Goal: Task Accomplishment & Management: Complete application form

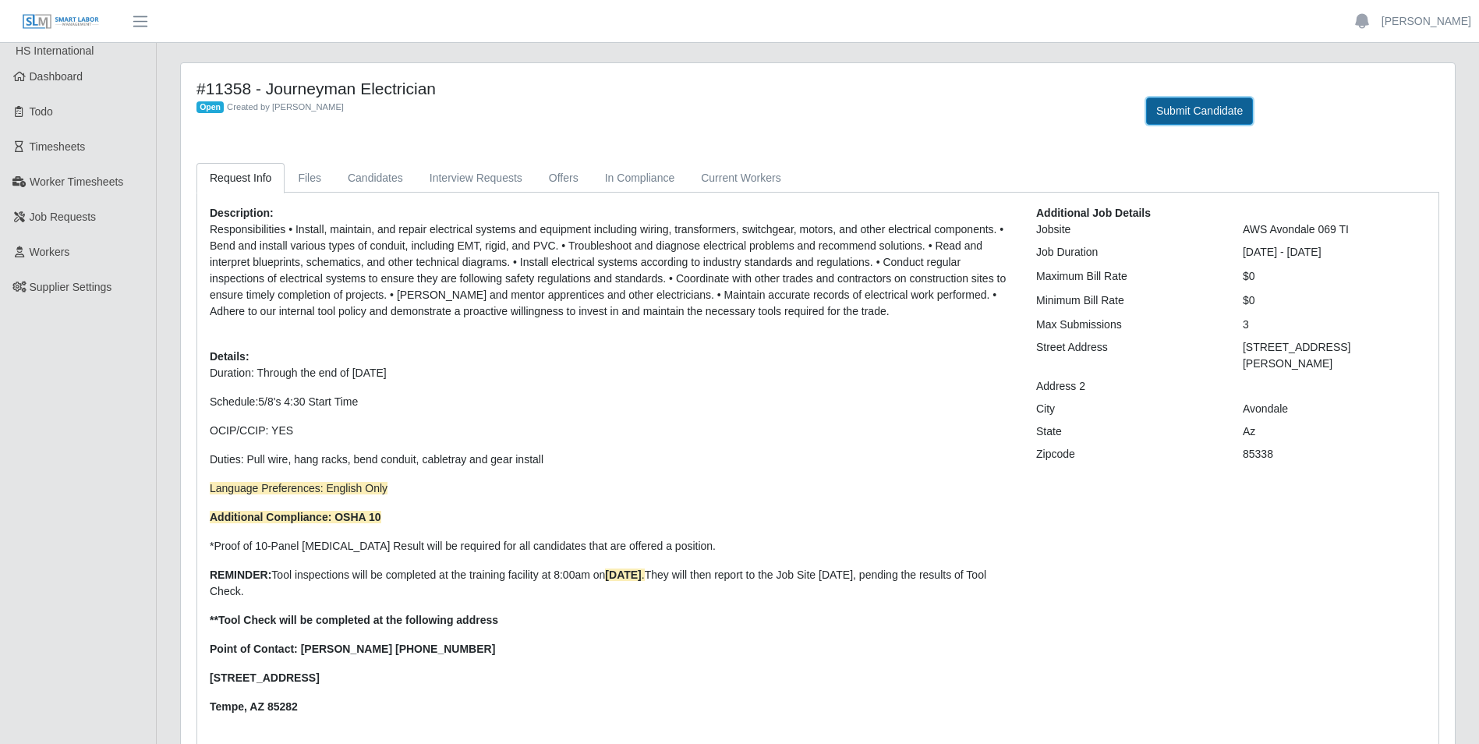
click at [1184, 108] on button "Submit Candidate" at bounding box center [1199, 110] width 107 height 27
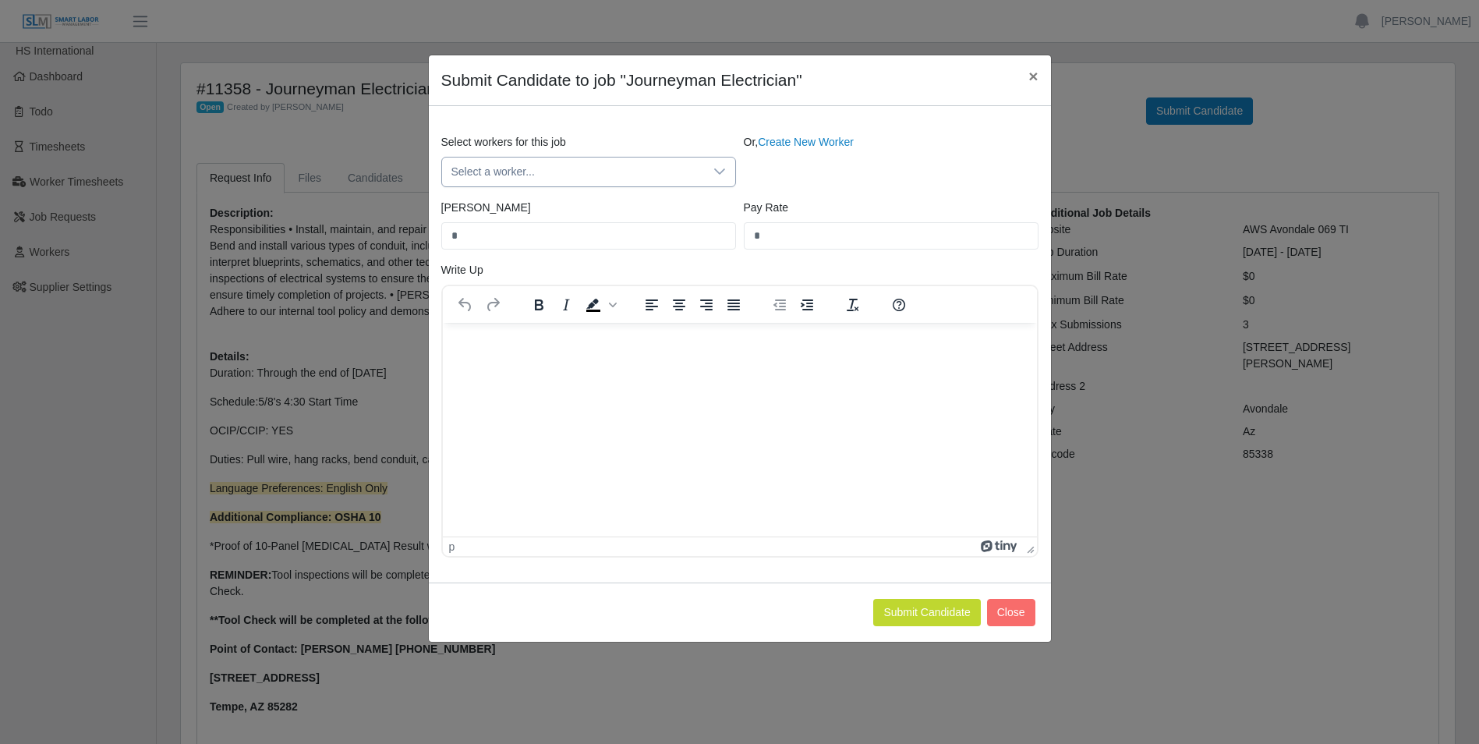
click at [717, 171] on icon at bounding box center [719, 171] width 12 height 12
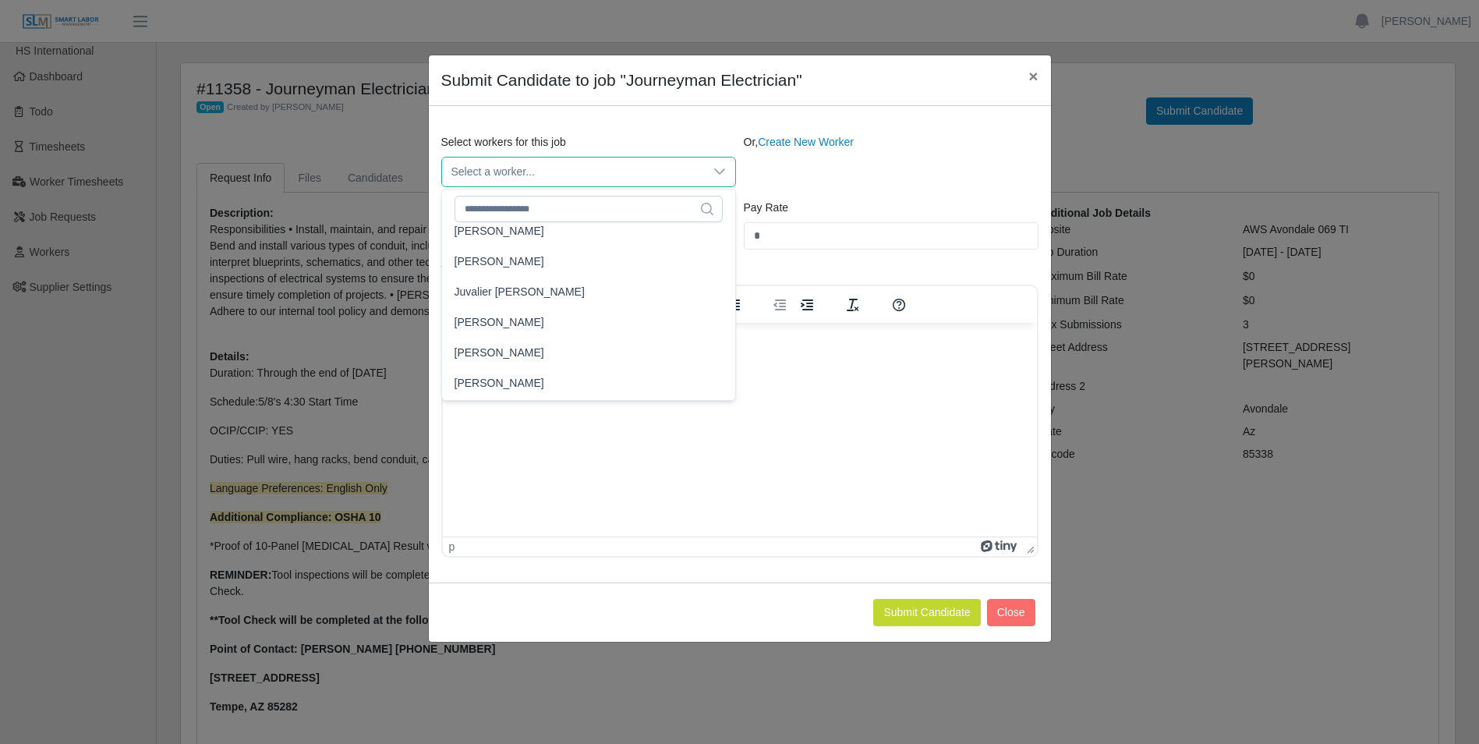
scroll to position [4724, 0]
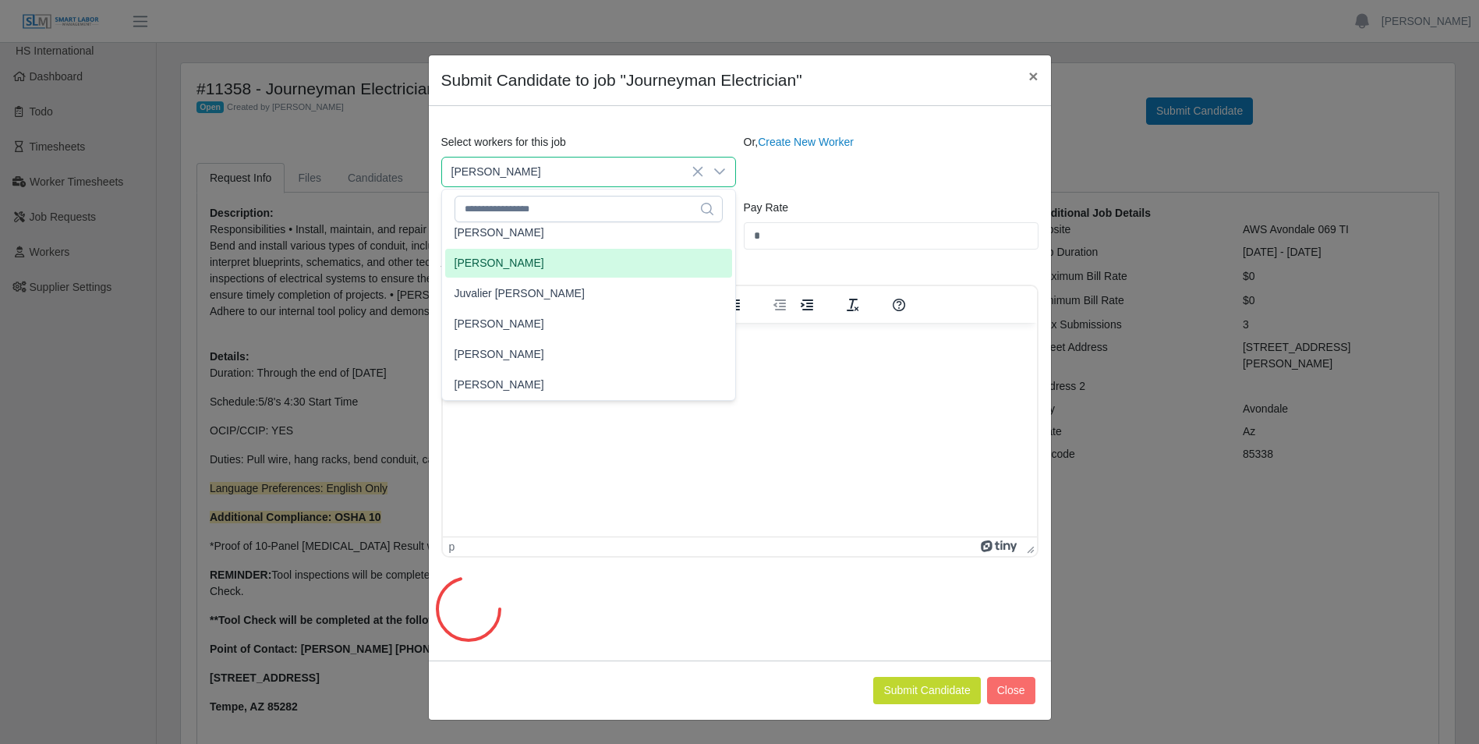
click at [528, 261] on span "[PERSON_NAME]" at bounding box center [500, 263] width 90 height 16
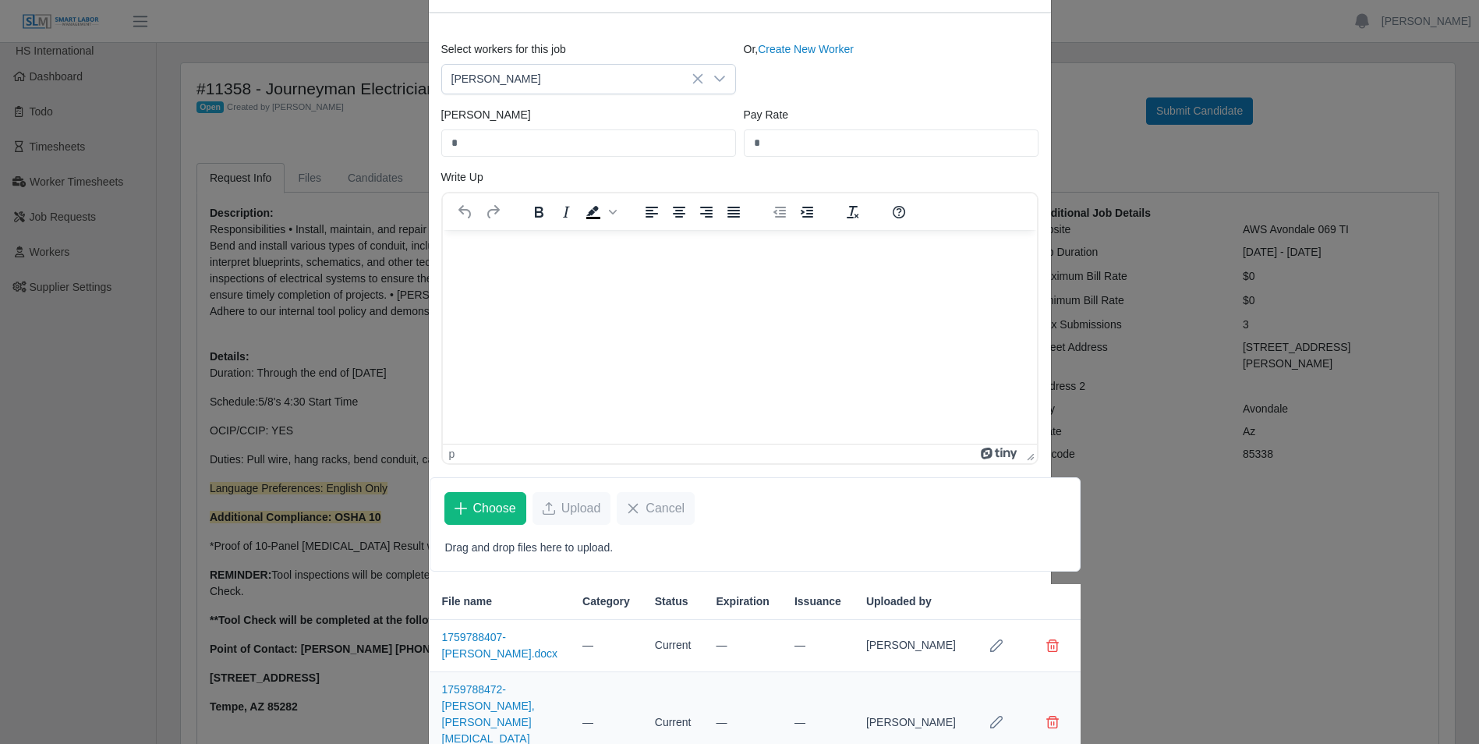
scroll to position [0, 0]
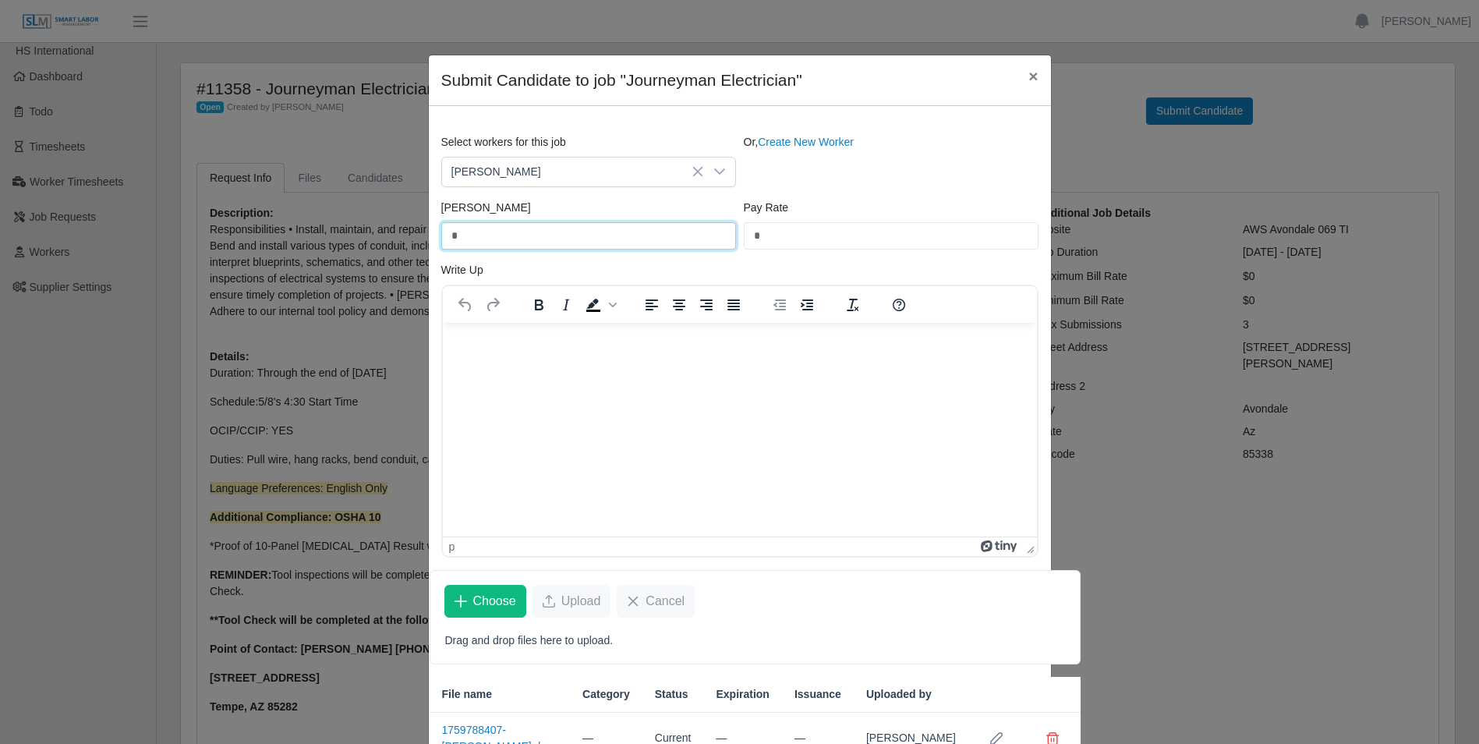
click at [479, 235] on input "*" at bounding box center [588, 235] width 295 height 27
click at [568, 364] on html at bounding box center [739, 343] width 594 height 42
click at [476, 335] on p "Rich Text Area. Press ALT-0 for help." at bounding box center [739, 343] width 569 height 17
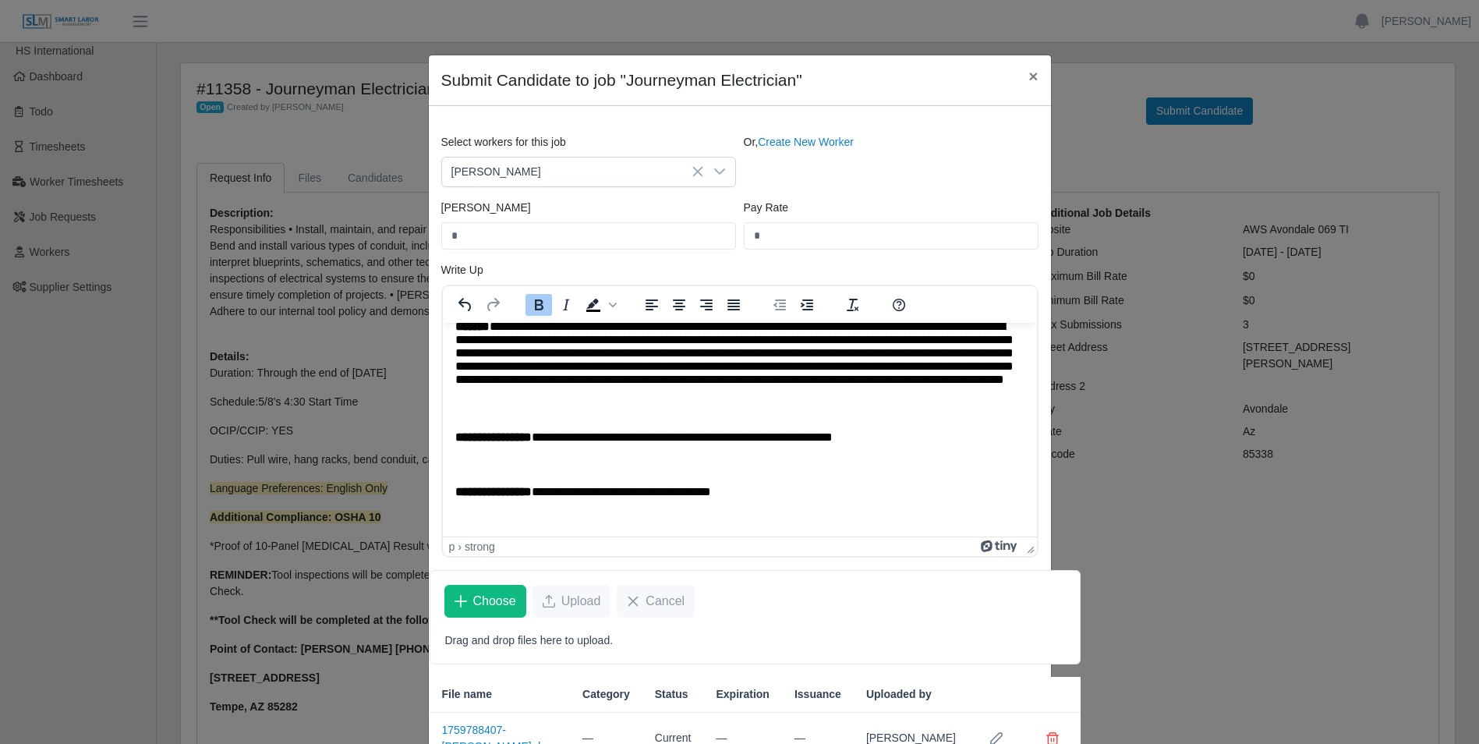
click at [455, 497] on strong "**********" at bounding box center [493, 491] width 76 height 12
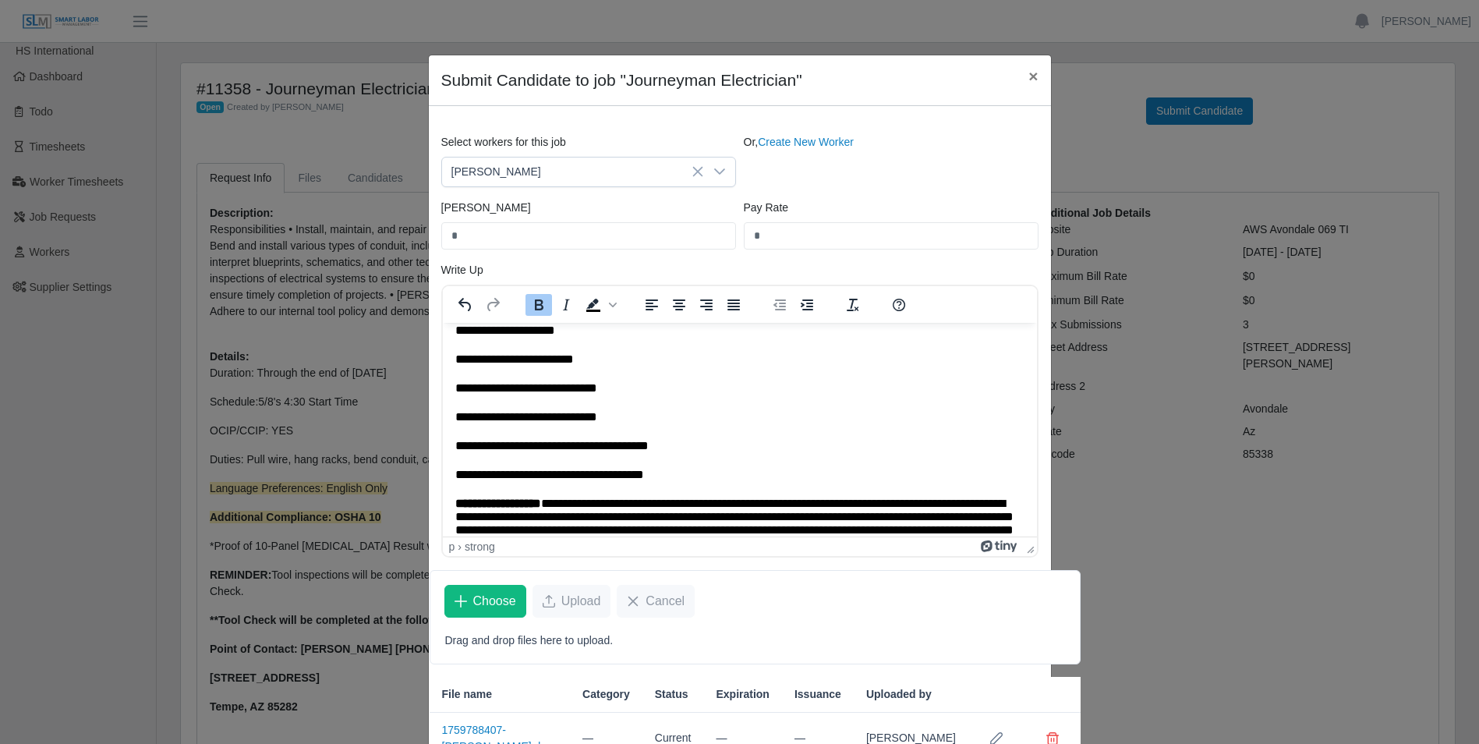
scroll to position [0, 0]
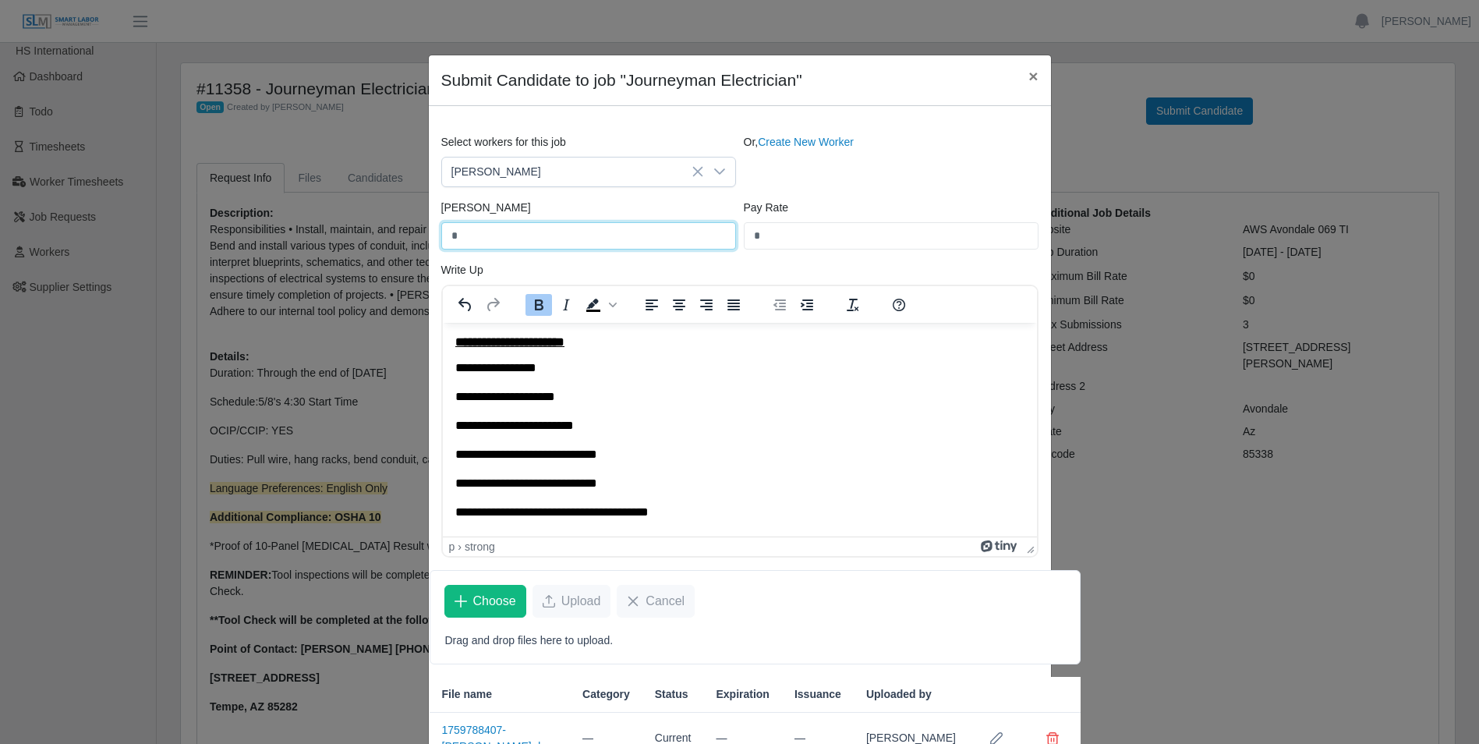
click at [510, 235] on input "*" at bounding box center [588, 235] width 295 height 27
type input "******"
click at [770, 234] on input "*" at bounding box center [891, 235] width 295 height 27
type input "***"
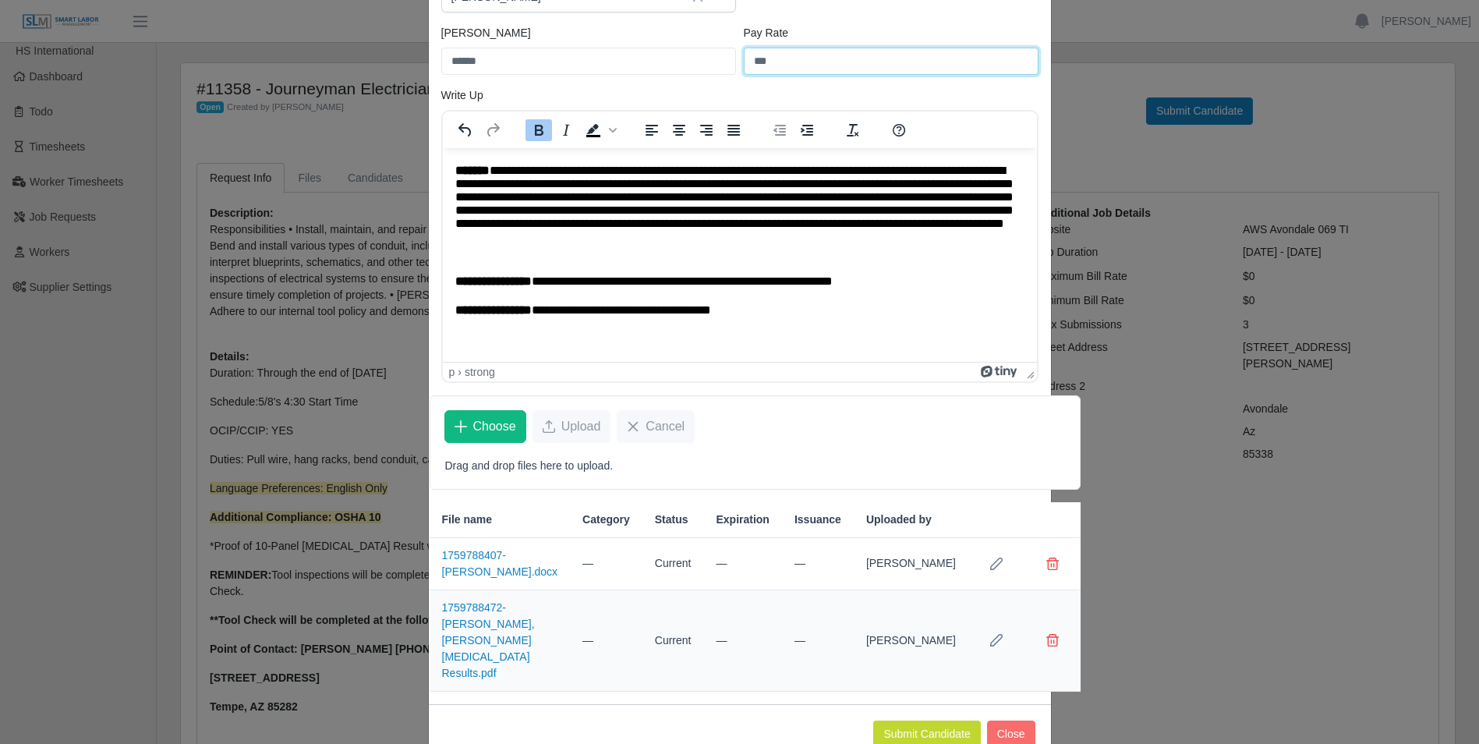
scroll to position [184, 0]
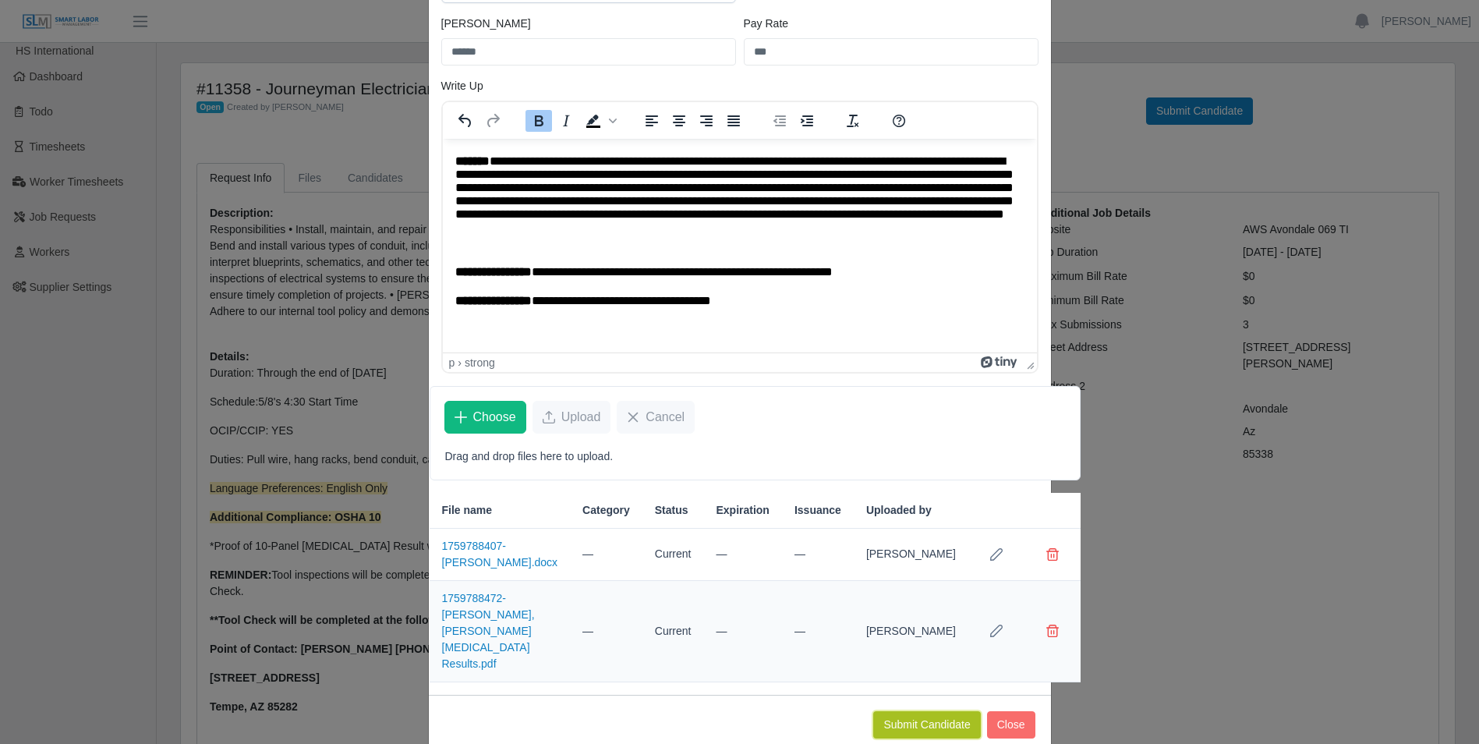
click at [921, 711] on button "Submit Candidate" at bounding box center [926, 724] width 107 height 27
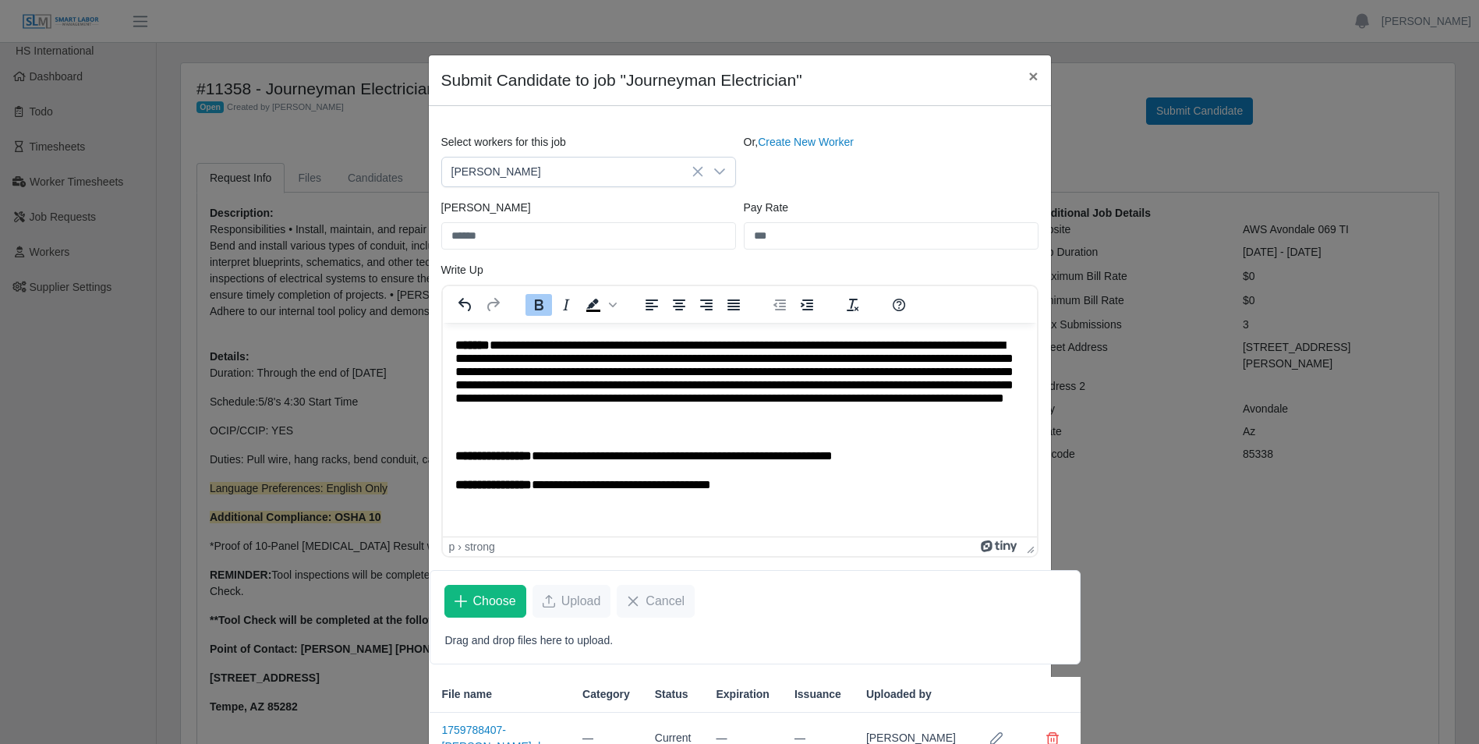
click at [583, 213] on div "Bill Rate ******" at bounding box center [588, 225] width 303 height 50
click at [488, 599] on span "Choose" at bounding box center [494, 601] width 43 height 19
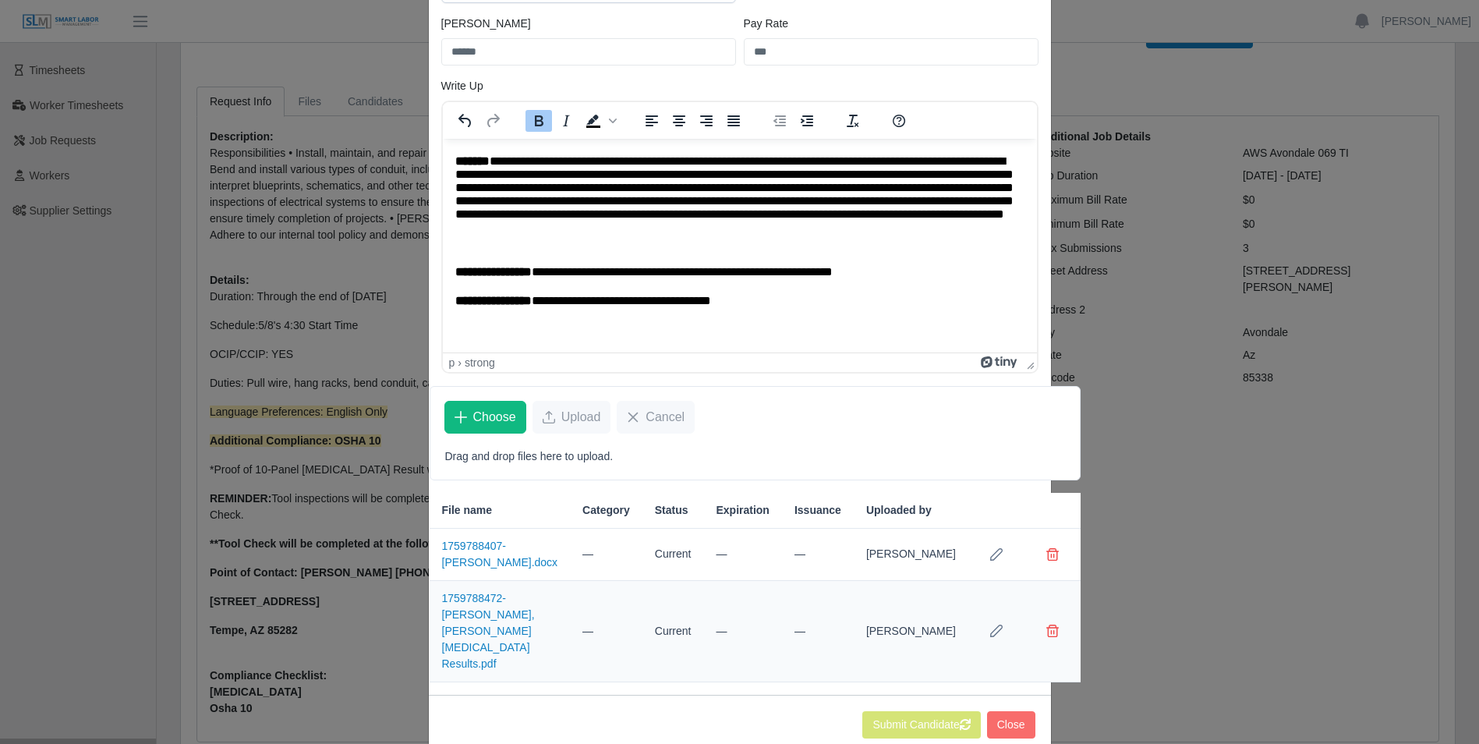
scroll to position [149, 0]
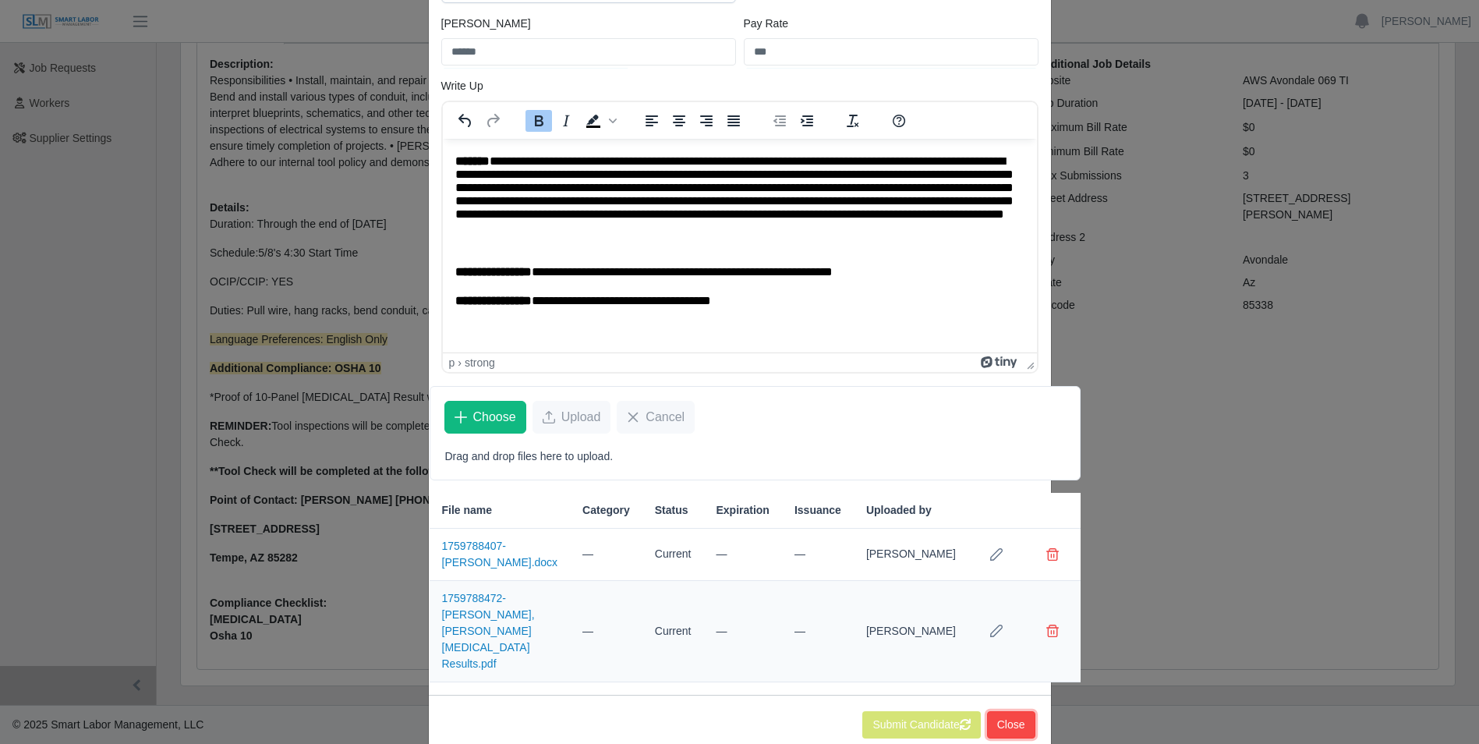
drag, startPoint x: 1016, startPoint y: 685, endPoint x: 1036, endPoint y: 685, distance: 19.5
click at [1017, 711] on button "Close" at bounding box center [1011, 724] width 48 height 27
